Goal: Find specific page/section: Find specific page/section

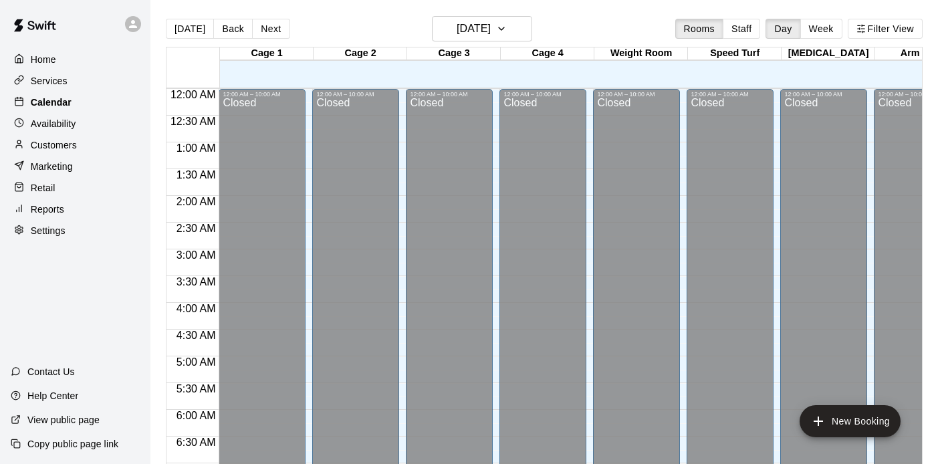
scroll to position [842, 0]
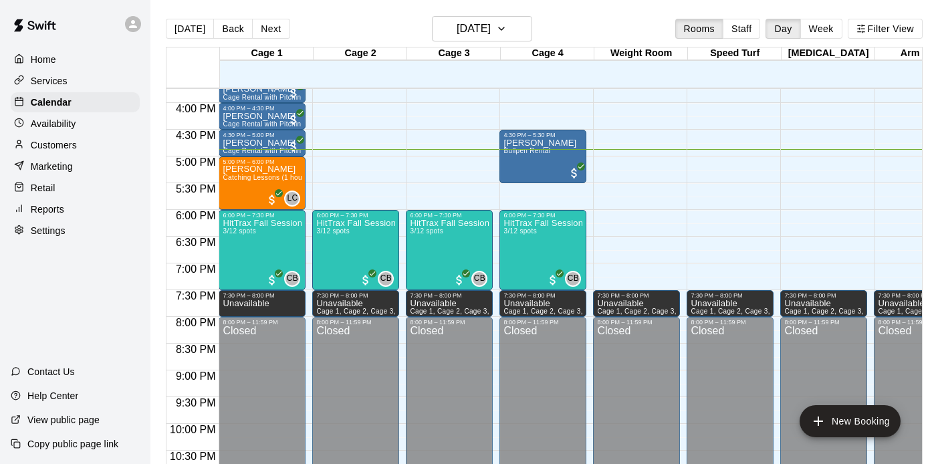
click at [86, 140] on div "Customers" at bounding box center [75, 145] width 129 height 20
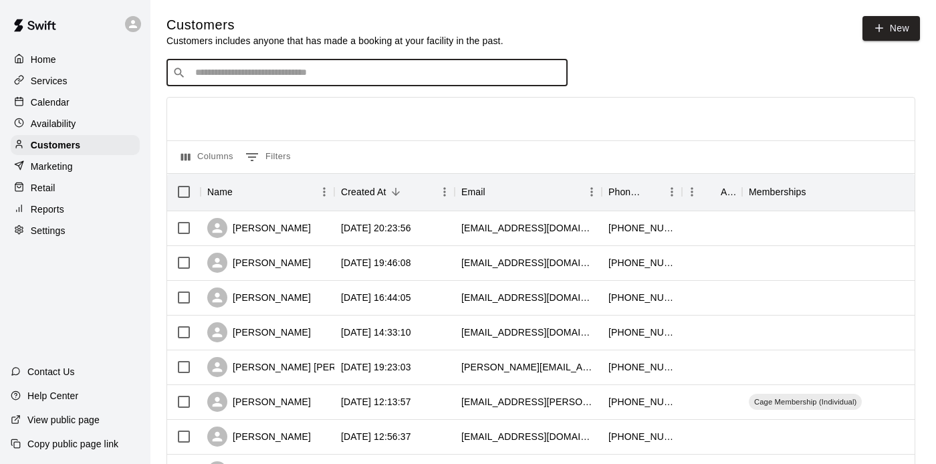
click at [377, 74] on input "Search customers by name or email" at bounding box center [376, 72] width 371 height 13
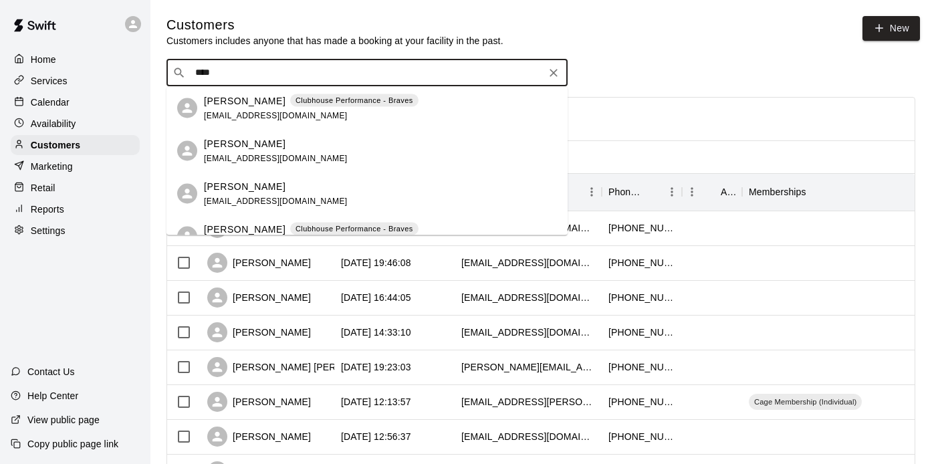
type input "****"
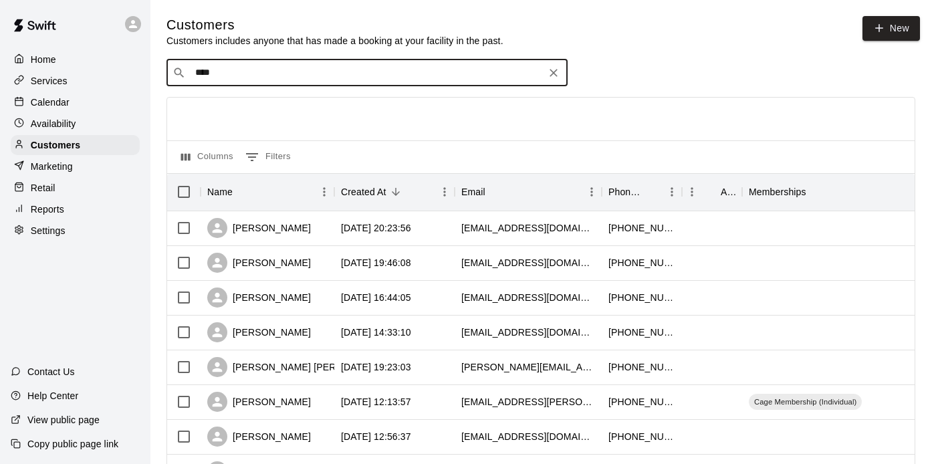
drag, startPoint x: 665, startPoint y: 68, endPoint x: 679, endPoint y: 83, distance: 20.3
click at [679, 83] on div "​ **** ​" at bounding box center [541, 73] width 749 height 27
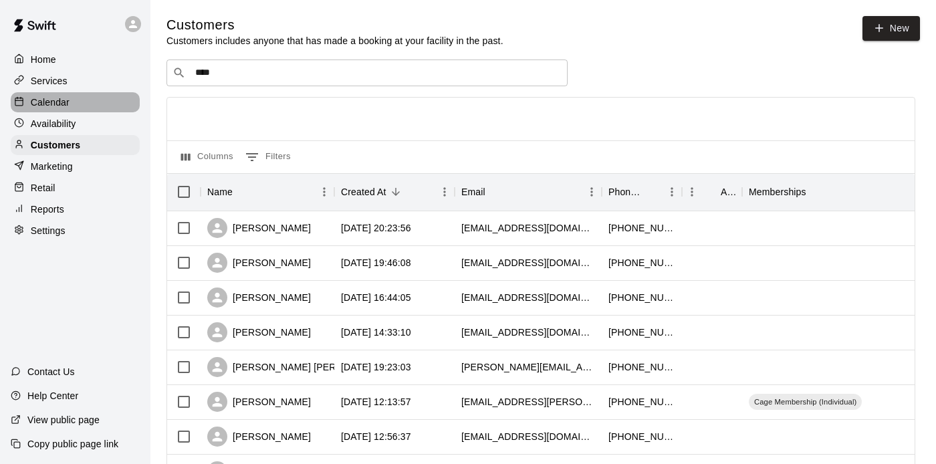
click at [86, 103] on div "Calendar" at bounding box center [75, 102] width 129 height 20
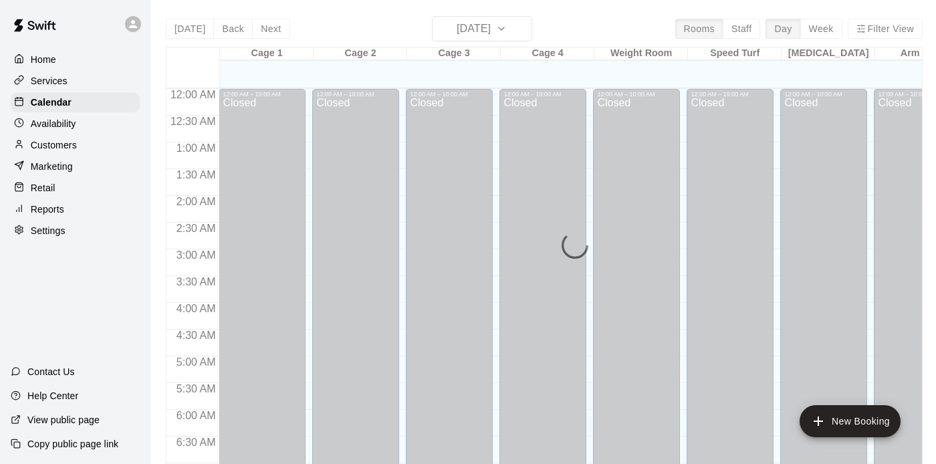
scroll to position [854, 0]
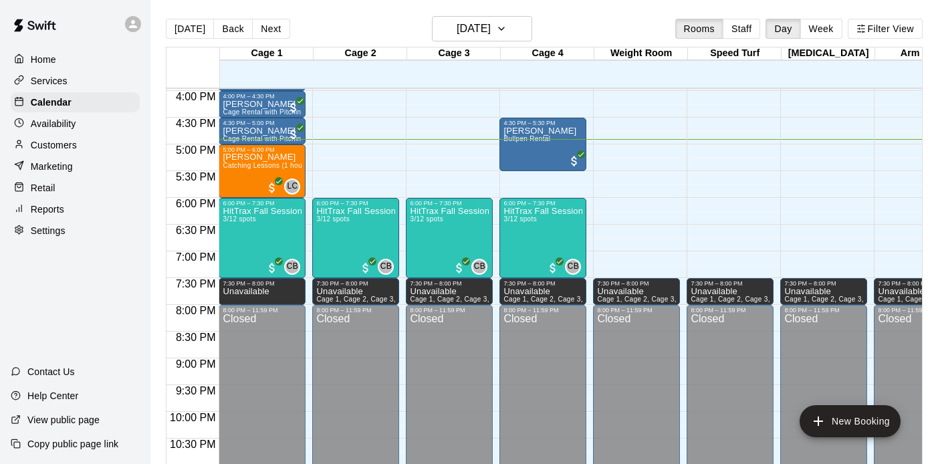
drag, startPoint x: 623, startPoint y: 17, endPoint x: 631, endPoint y: 23, distance: 10.0
click at [631, 23] on div "[DATE] Back [DATE][DATE] Rooms Staff Day Week Filter View" at bounding box center [544, 31] width 757 height 31
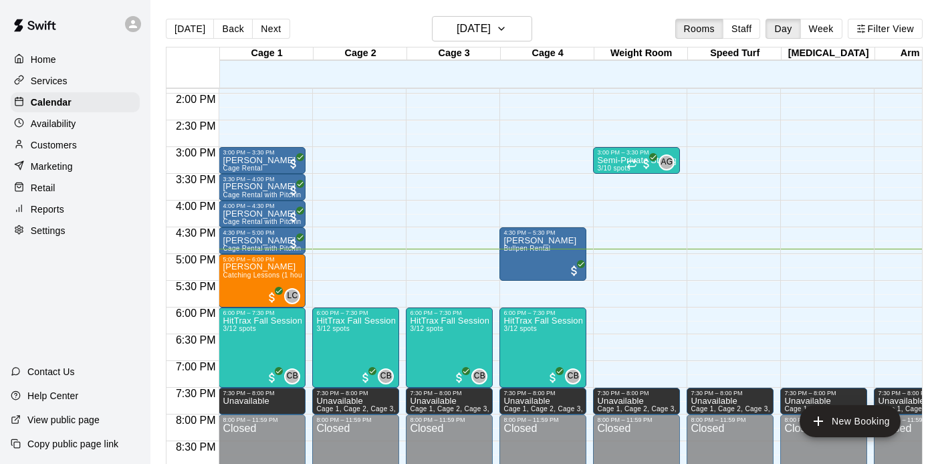
scroll to position [748, 0]
